Goal: Information Seeking & Learning: Compare options

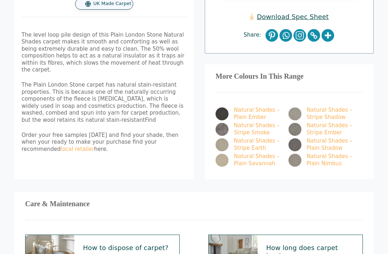
scroll to position [307, 0]
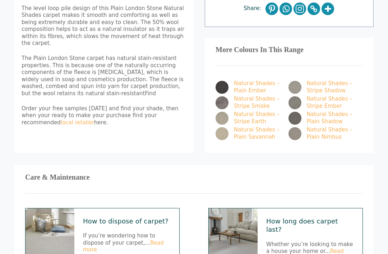
click at [223, 127] on img at bounding box center [222, 133] width 13 height 13
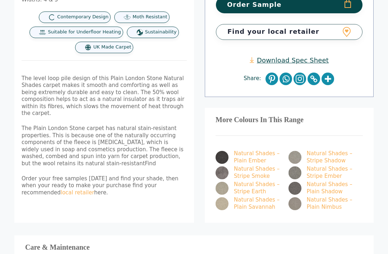
scroll to position [251, 0]
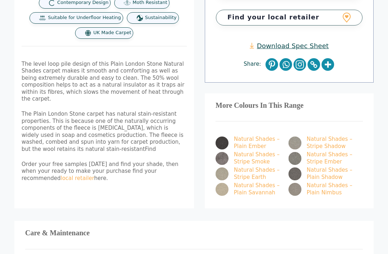
click at [218, 168] on img at bounding box center [222, 174] width 13 height 13
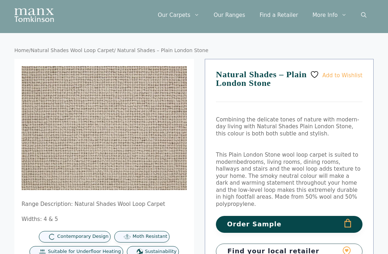
scroll to position [0, 0]
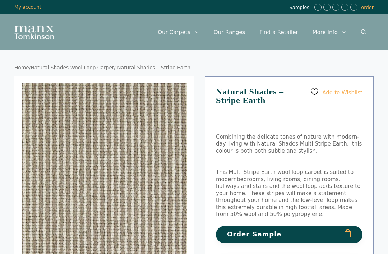
click at [59, 197] on img at bounding box center [130, 227] width 216 height 288
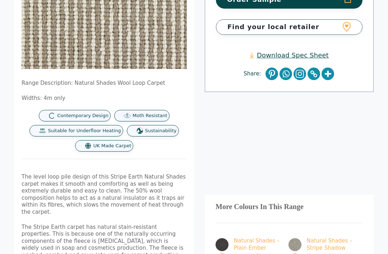
scroll to position [262, 0]
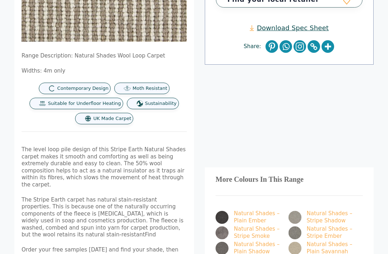
click at [293, 242] on img at bounding box center [295, 248] width 13 height 13
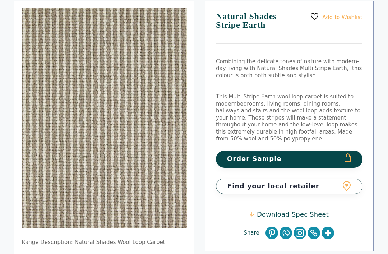
scroll to position [62, 0]
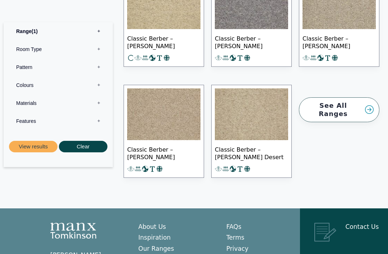
scroll to position [1008, 0]
click at [349, 101] on link "See All Ranges" at bounding box center [339, 109] width 81 height 25
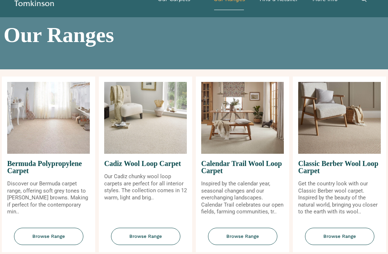
scroll to position [33, 0]
click at [352, 245] on span "Browse Range" at bounding box center [339, 237] width 69 height 18
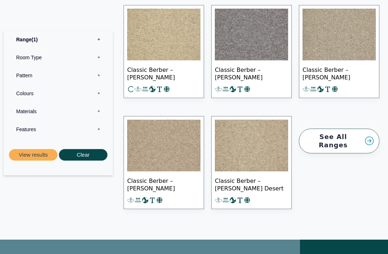
scroll to position [976, 0]
click at [350, 138] on link "See All Ranges" at bounding box center [339, 141] width 81 height 25
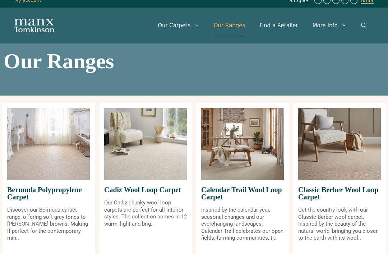
scroll to position [6, 0]
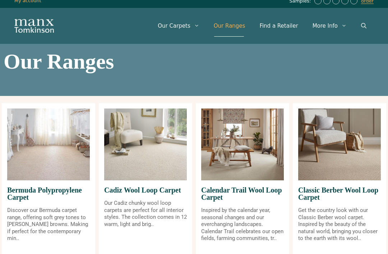
click at [124, 166] on img at bounding box center [145, 145] width 83 height 72
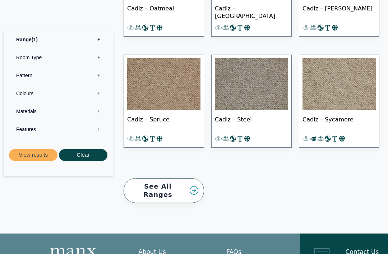
scroll to position [679, 0]
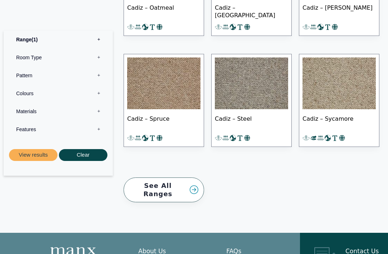
click at [142, 182] on link "See All Ranges" at bounding box center [164, 190] width 81 height 25
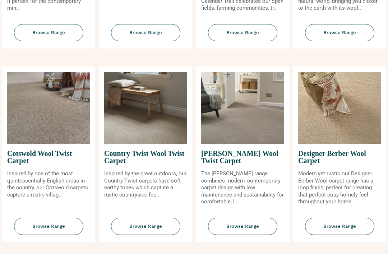
scroll to position [237, 0]
click at [351, 236] on span "Browse Range" at bounding box center [339, 227] width 69 height 18
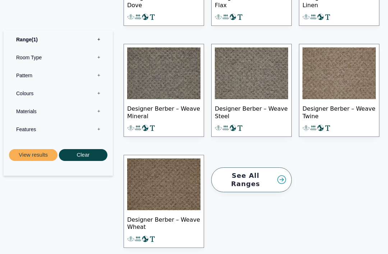
scroll to position [835, 0]
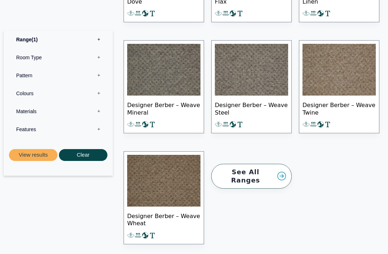
click at [274, 173] on link "See All Ranges" at bounding box center [251, 176] width 81 height 25
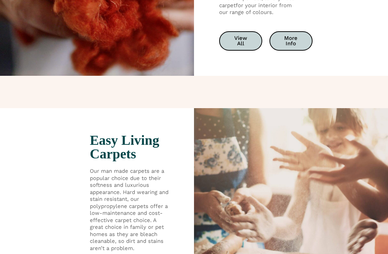
scroll to position [1272, 0]
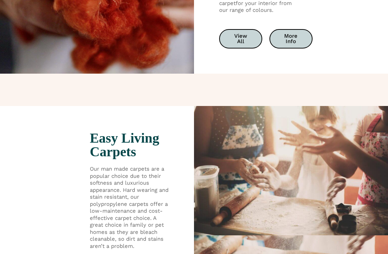
click at [245, 43] on span "View All" at bounding box center [241, 38] width 18 height 11
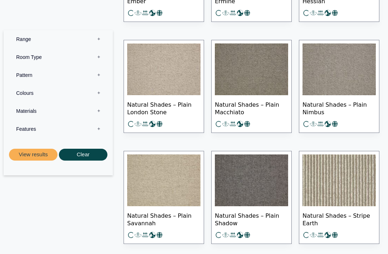
scroll to position [5459, 0]
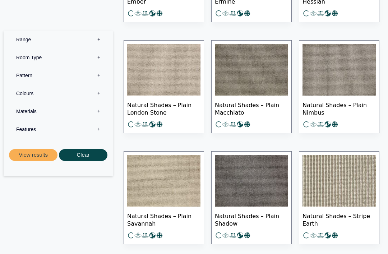
click at [138, 121] on span "Natural Shades – Plain London Stone" at bounding box center [163, 108] width 73 height 25
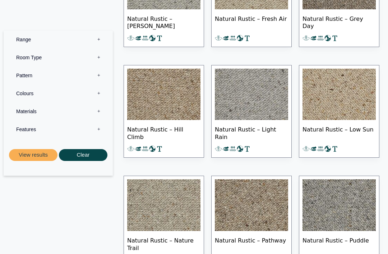
scroll to position [6224, 0]
